Goal: Information Seeking & Learning: Learn about a topic

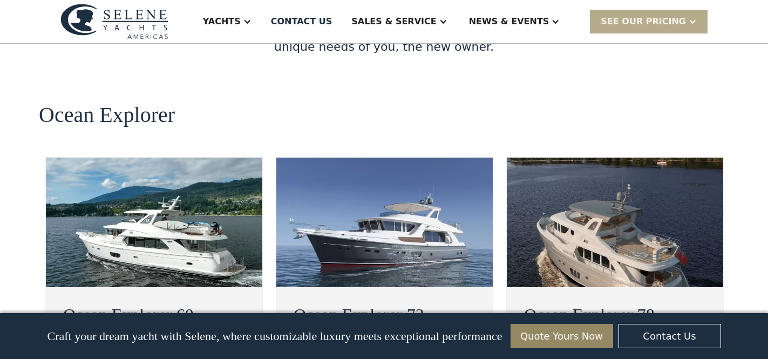
scroll to position [1917, 0]
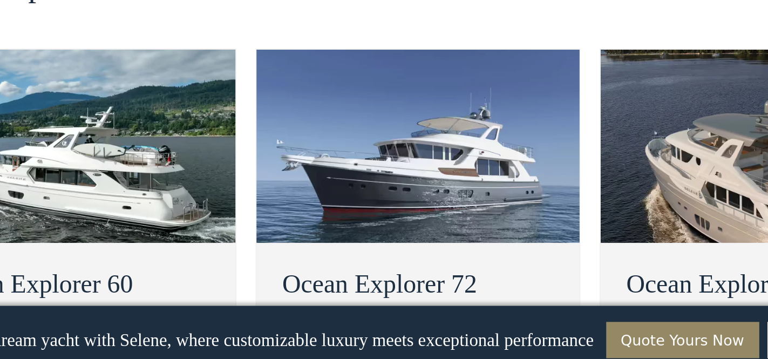
click at [360, 358] on div "view details" at bounding box center [337, 364] width 60 height 13
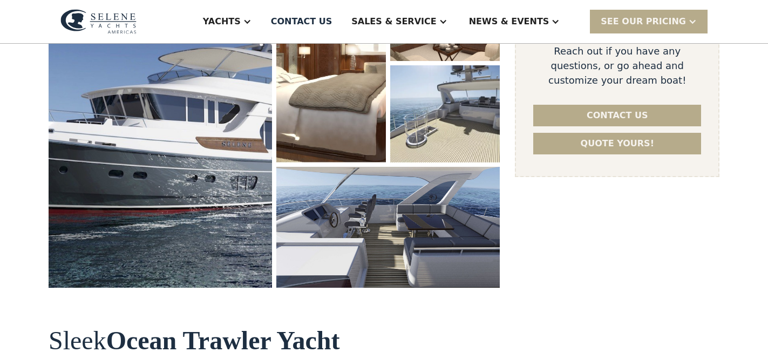
scroll to position [236, 0]
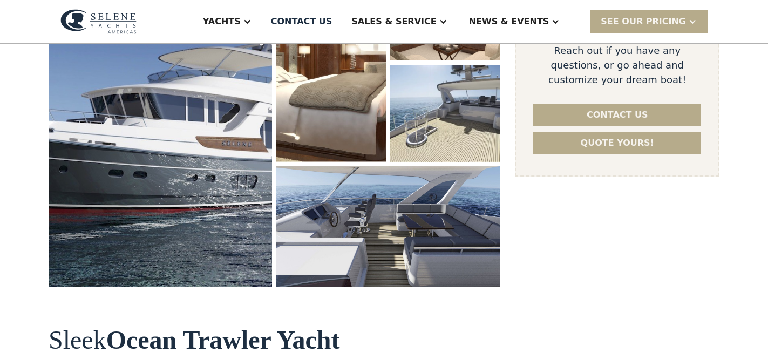
click at [195, 221] on img "open lightbox" at bounding box center [161, 124] width 224 height 323
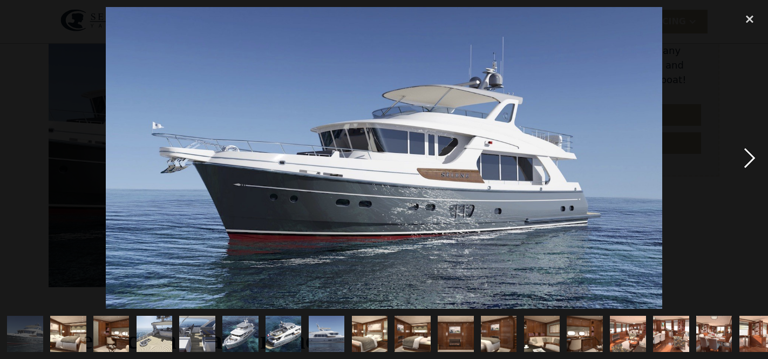
click at [746, 164] on div "next image" at bounding box center [750, 158] width 37 height 302
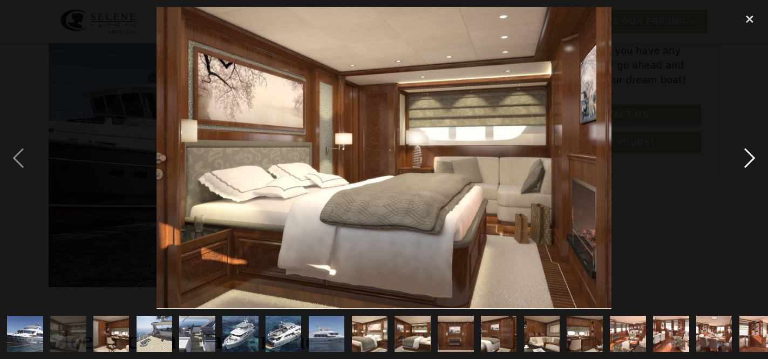
click at [746, 164] on div "next image" at bounding box center [750, 158] width 37 height 302
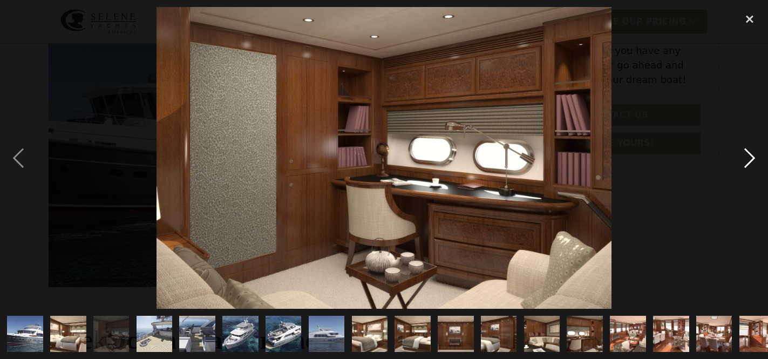
click at [745, 164] on div "next image" at bounding box center [750, 158] width 37 height 302
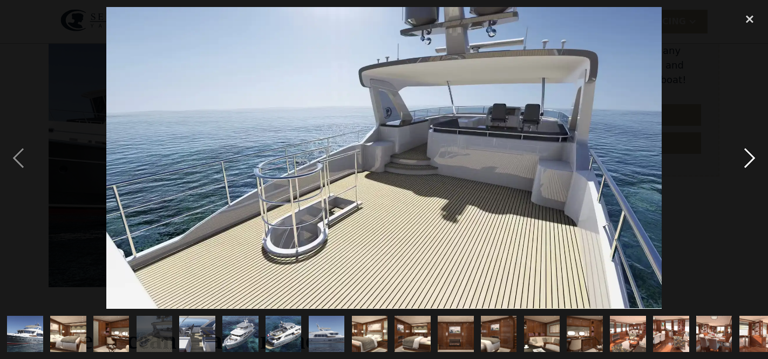
click at [745, 164] on div "next image" at bounding box center [750, 158] width 37 height 302
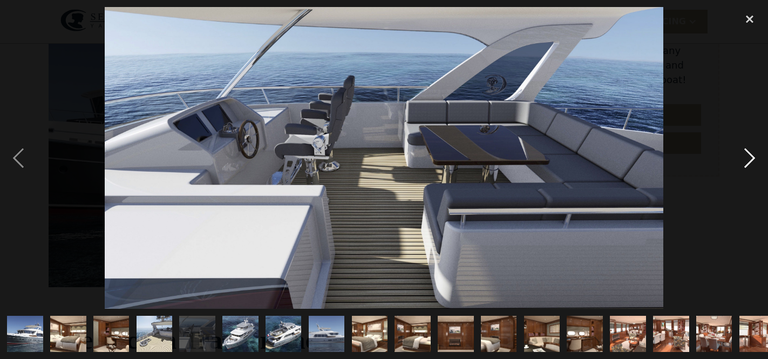
click at [745, 164] on div "next image" at bounding box center [750, 158] width 37 height 302
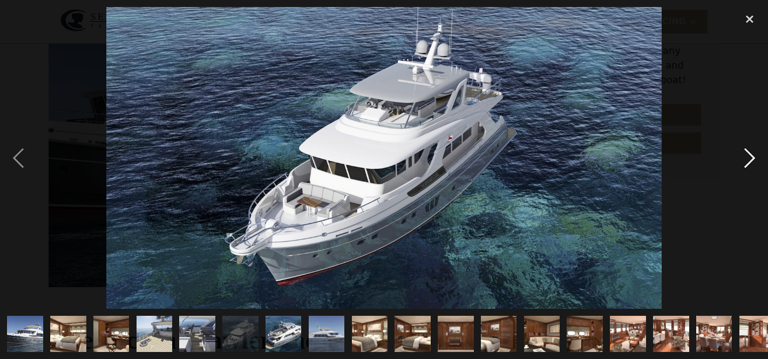
click at [745, 164] on div "next image" at bounding box center [750, 158] width 37 height 302
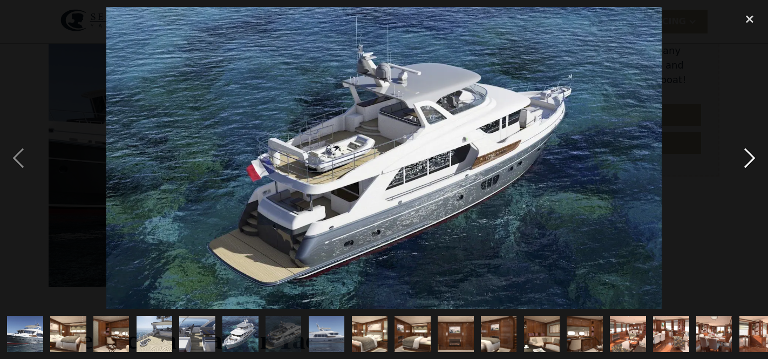
click at [745, 164] on div "next image" at bounding box center [750, 158] width 37 height 302
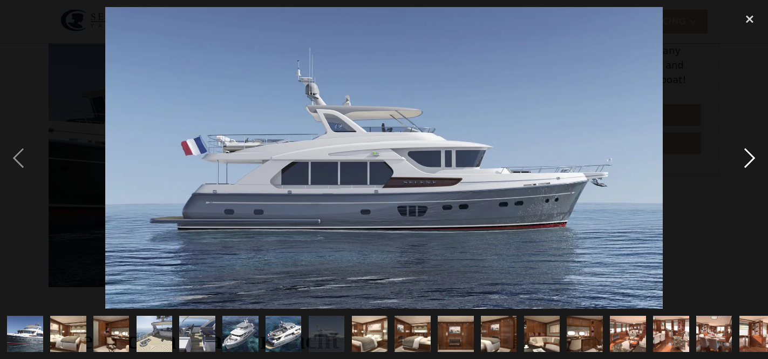
click at [746, 166] on div "next image" at bounding box center [750, 158] width 37 height 302
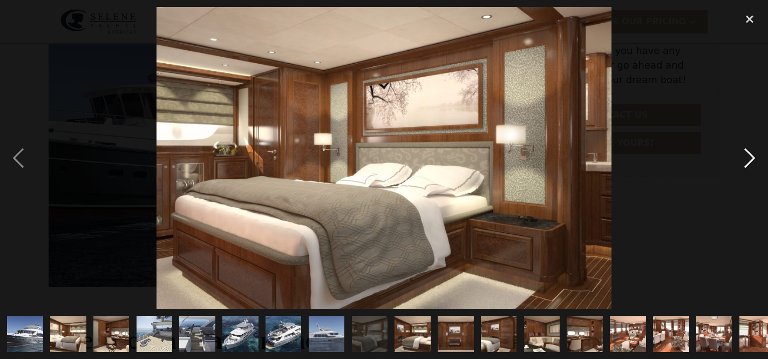
click at [747, 166] on div "next image" at bounding box center [750, 158] width 37 height 302
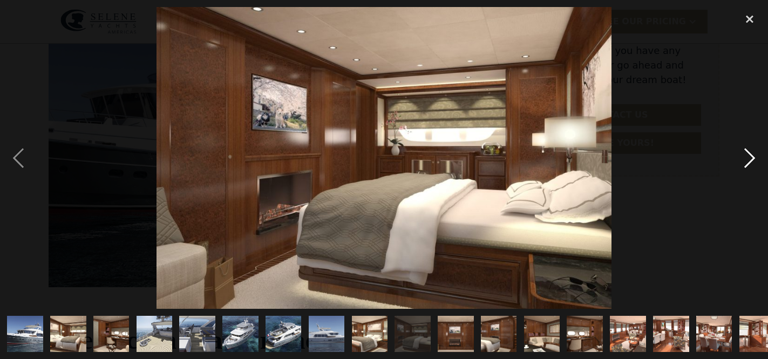
click at [747, 166] on div "next image" at bounding box center [750, 158] width 37 height 302
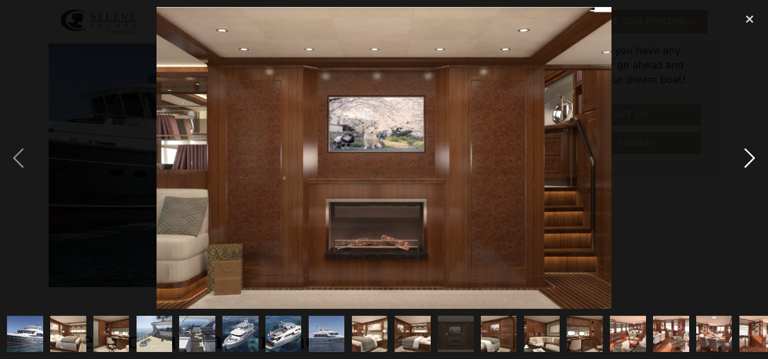
click at [747, 166] on div "next image" at bounding box center [750, 158] width 37 height 302
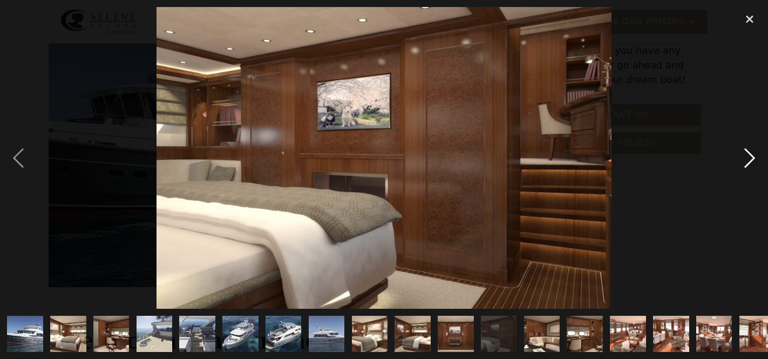
click at [747, 166] on div "next image" at bounding box center [750, 158] width 37 height 302
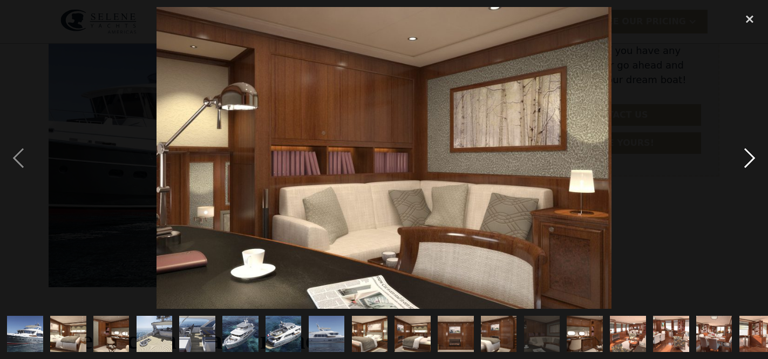
click at [747, 166] on div "next image" at bounding box center [750, 158] width 37 height 302
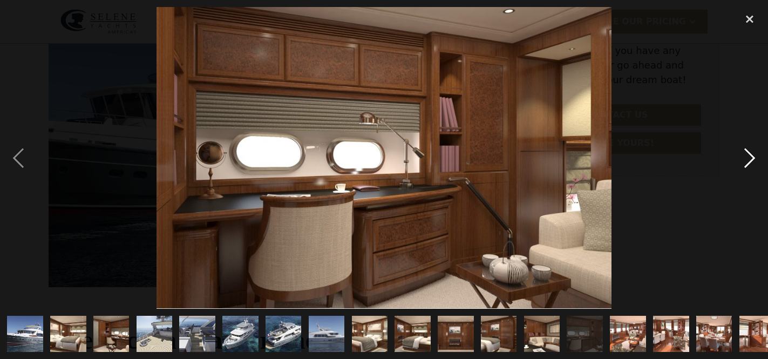
click at [747, 166] on div "next image" at bounding box center [750, 158] width 37 height 302
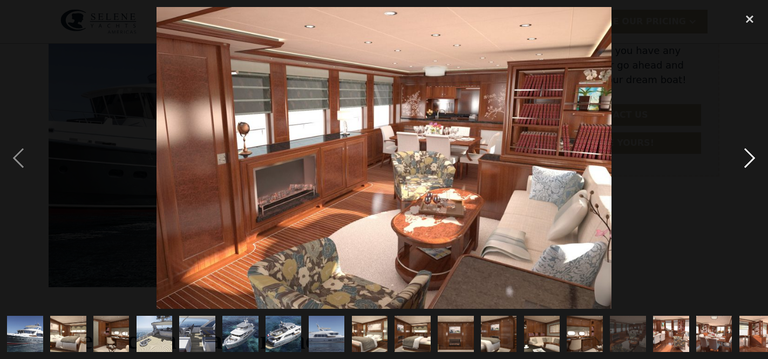
click at [748, 167] on div "next image" at bounding box center [750, 158] width 37 height 302
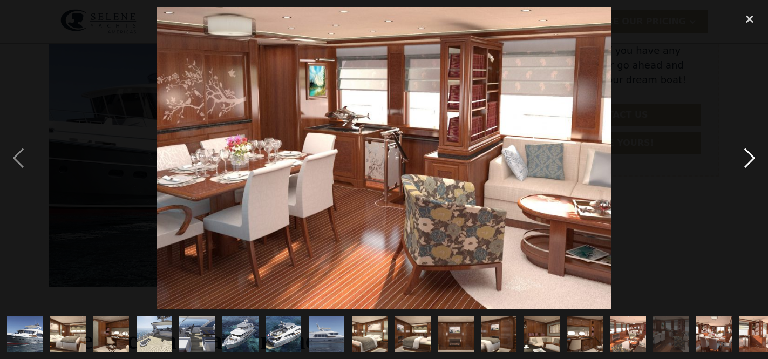
click at [749, 167] on div "next image" at bounding box center [750, 158] width 37 height 302
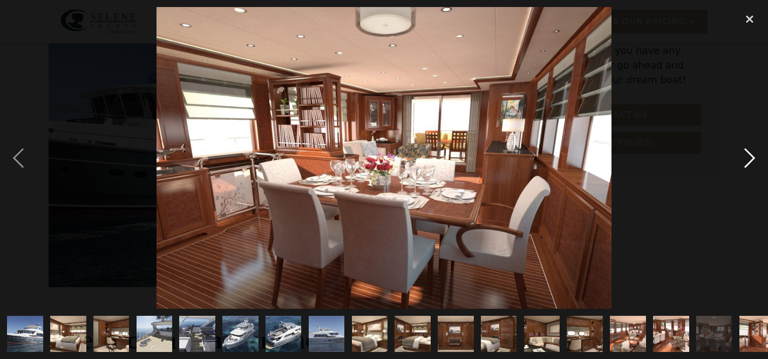
click at [749, 167] on div "next image" at bounding box center [750, 158] width 37 height 302
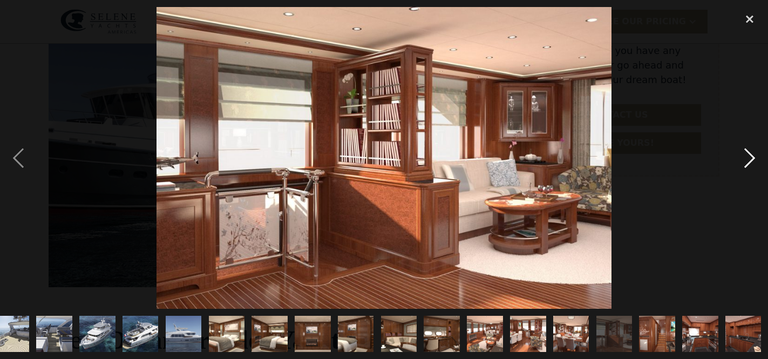
scroll to position [0, 144]
click at [749, 167] on div "next image" at bounding box center [750, 158] width 37 height 302
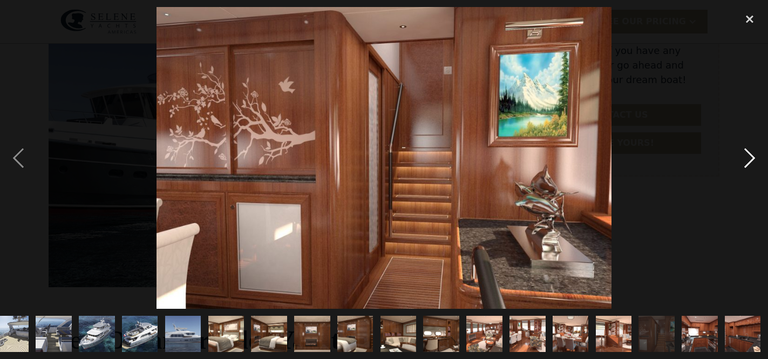
click at [750, 167] on div "next image" at bounding box center [750, 158] width 37 height 302
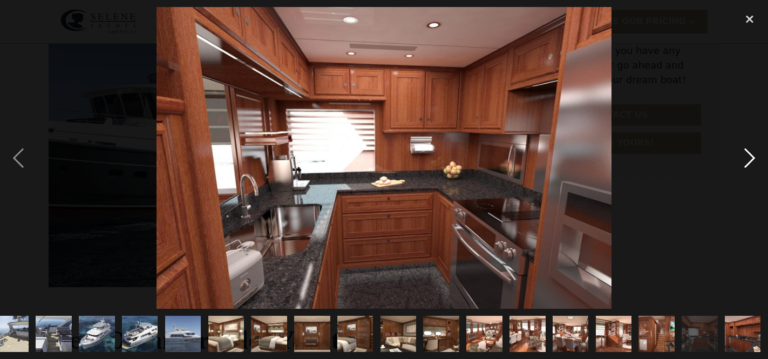
click at [750, 168] on div "next image" at bounding box center [750, 158] width 37 height 302
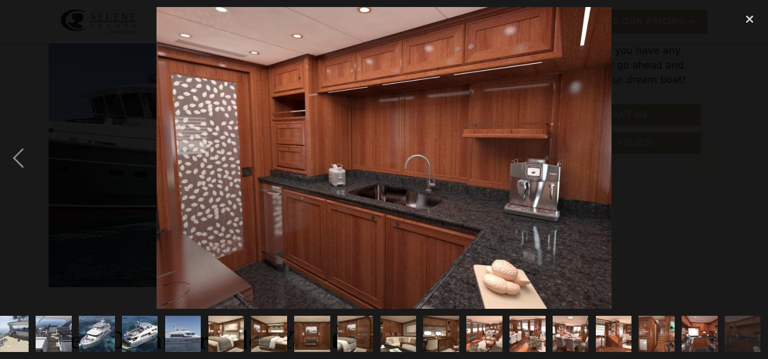
click at [750, 168] on div "next image" at bounding box center [750, 158] width 37 height 302
click at [751, 168] on div "next image" at bounding box center [750, 158] width 37 height 302
click at [753, 21] on div "close lightbox" at bounding box center [750, 19] width 37 height 24
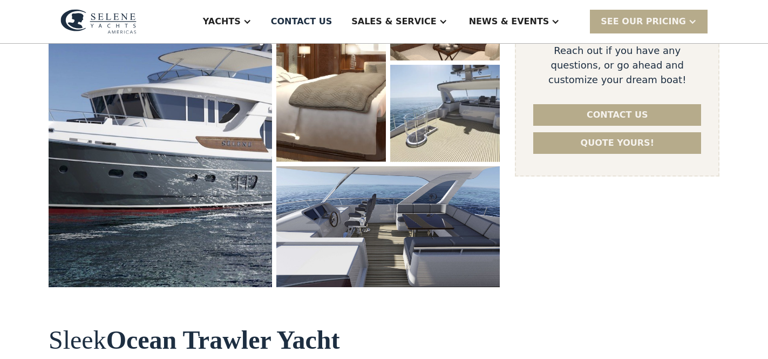
scroll to position [0, 0]
